Goal: Use online tool/utility: Utilize a website feature to perform a specific function

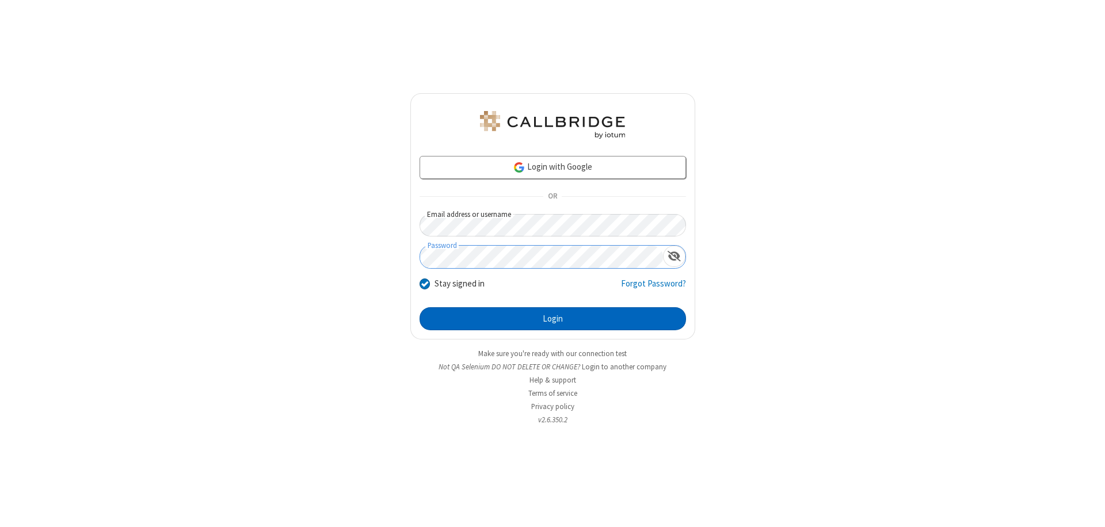
click at [553, 319] on button "Login" at bounding box center [553, 318] width 267 height 23
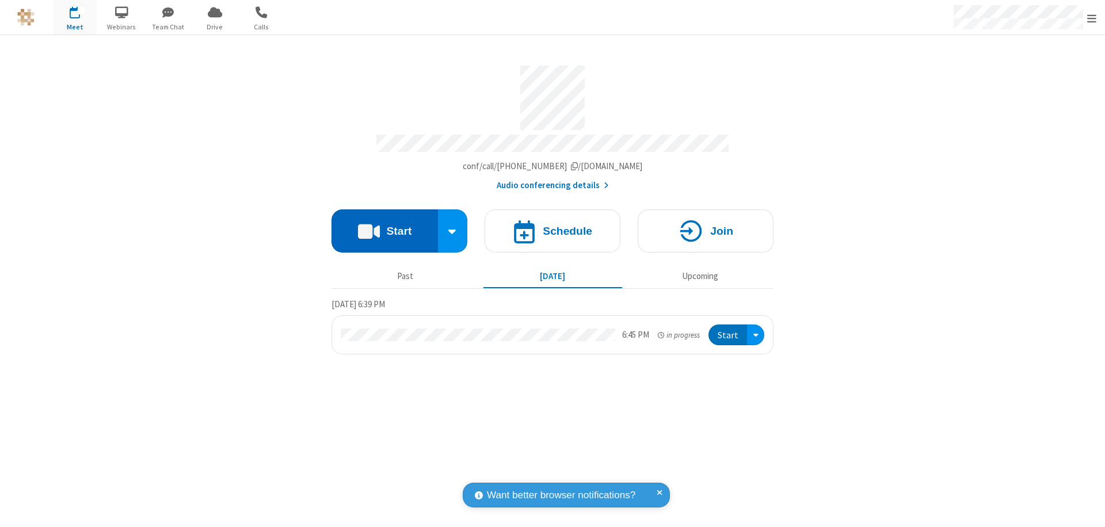
click at [385, 226] on button "Start" at bounding box center [385, 231] width 106 height 43
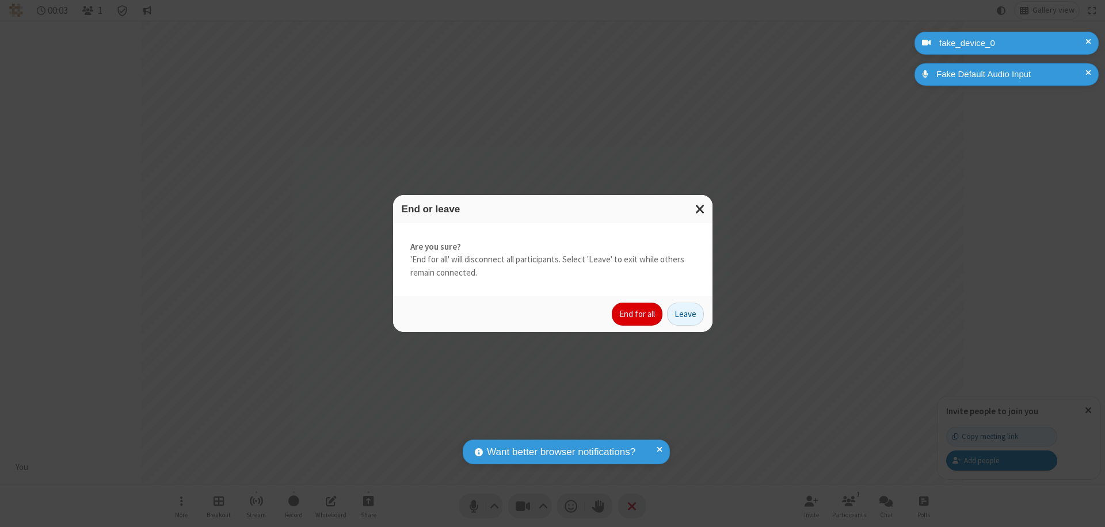
click at [638, 314] on button "End for all" at bounding box center [637, 314] width 51 height 23
